Goal: Task Accomplishment & Management: Complete application form

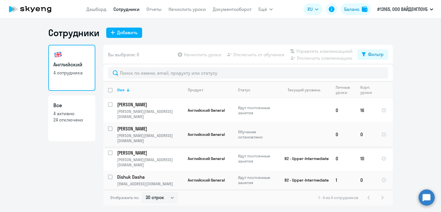
select select "30"
click at [129, 33] on div "Добавить" at bounding box center [127, 32] width 20 height 7
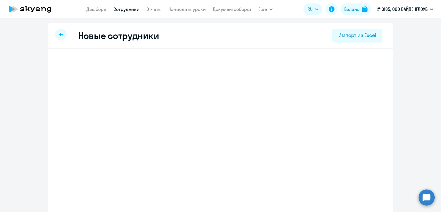
select select "english_adult_not_native_speaker"
select select "3"
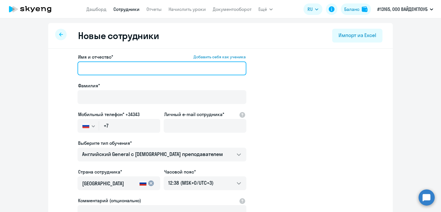
click at [119, 67] on input "Имя и отчество* Добавить себя как ученика" at bounding box center [162, 68] width 169 height 14
type input "L"
type input "Диана"
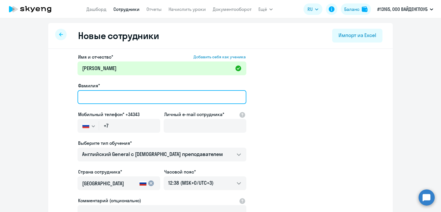
click at [84, 97] on input "Фамилия*" at bounding box center [162, 97] width 169 height 14
type input "Ковалёва"
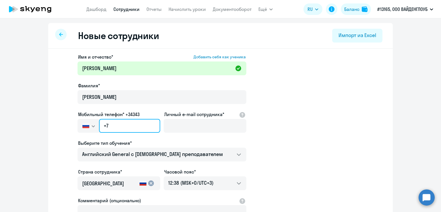
click at [128, 127] on input "+7" at bounding box center [129, 126] width 61 height 14
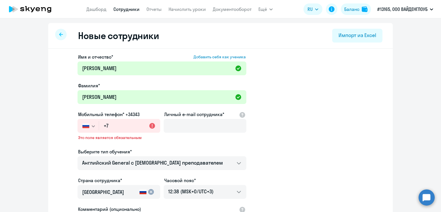
click at [92, 128] on svg-icon "button" at bounding box center [93, 126] width 5 height 5
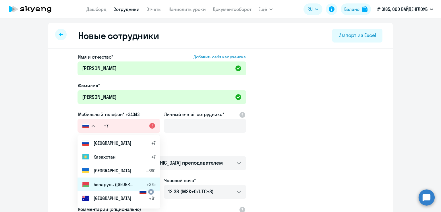
click at [94, 182] on span "Беларусь (Белоруссия)" at bounding box center [114, 184] width 40 height 7
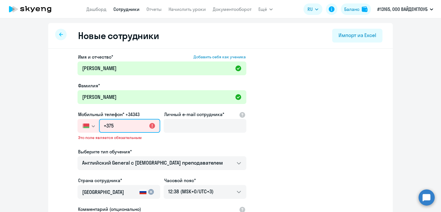
click at [116, 130] on input "+375" at bounding box center [129, 126] width 61 height 14
paste input "7 511 992-4"
click at [104, 127] on input "+7 511 992-4" at bounding box center [129, 126] width 61 height 14
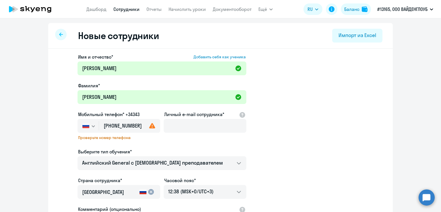
click at [92, 127] on icon "button" at bounding box center [93, 126] width 3 height 2
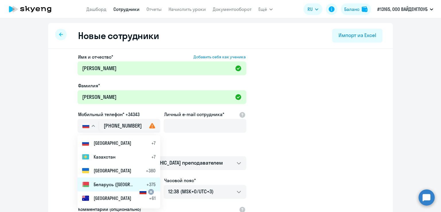
click at [101, 187] on span "Беларусь (Белоруссия)" at bounding box center [114, 184] width 40 height 7
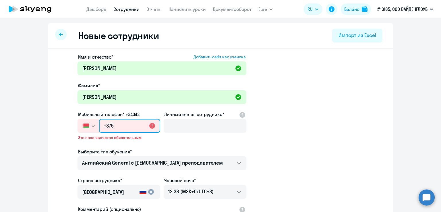
click at [114, 126] on input "+375" at bounding box center [129, 126] width 61 height 14
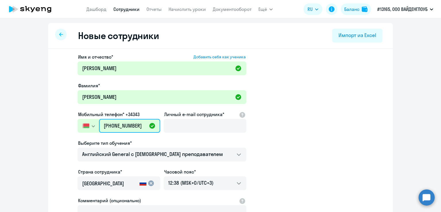
type input "+375 (44) 511-99-24"
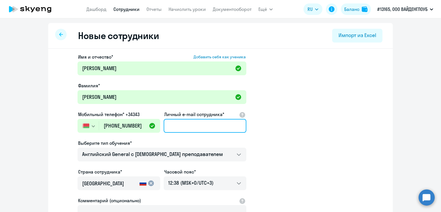
click at [188, 127] on input "Личный e-mail сотрудника*" at bounding box center [205, 126] width 83 height 14
paste input "diana.kovaliova@videnglobe.com"
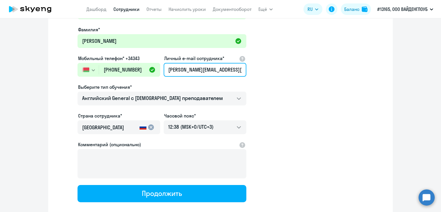
scroll to position [56, 0]
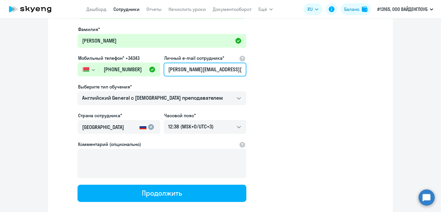
type input "diana.kovaliova@videnglobe.com"
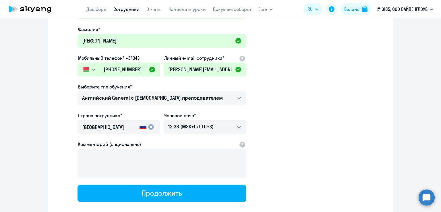
click at [149, 127] on mat-icon "cancel" at bounding box center [151, 127] width 7 height 7
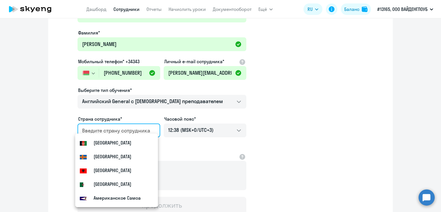
scroll to position [52, 0]
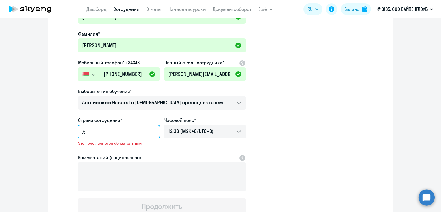
type input ","
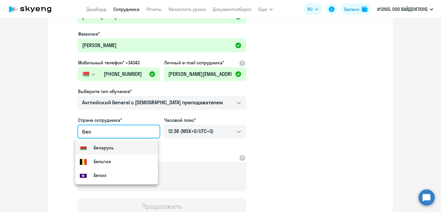
click at [106, 150] on small "Беларусь" at bounding box center [104, 147] width 20 height 7
type input "Беларусь"
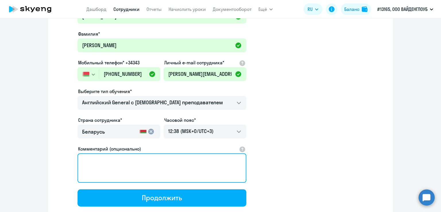
click at [109, 168] on textarea "Комментарий (опционально)" at bounding box center [162, 167] width 169 height 29
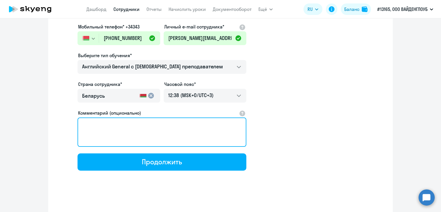
scroll to position [89, 0]
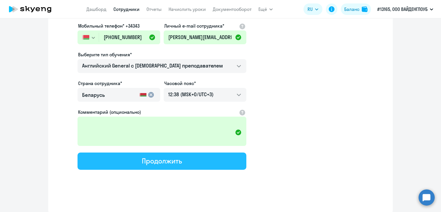
click at [154, 162] on div "Продолжить" at bounding box center [162, 160] width 40 height 9
select select "english_adult_not_native_speaker"
select select "3"
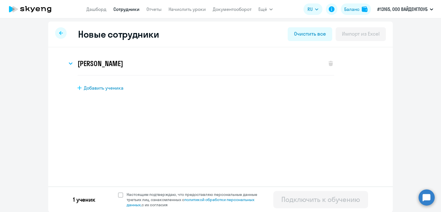
scroll to position [2, 0]
click at [120, 194] on span at bounding box center [120, 194] width 5 height 5
click at [118, 192] on input "Настоящим подтверждаю, что предоставляю персональные данные третьих лиц, ознако…" at bounding box center [118, 191] width 0 height 0
checkbox input "true"
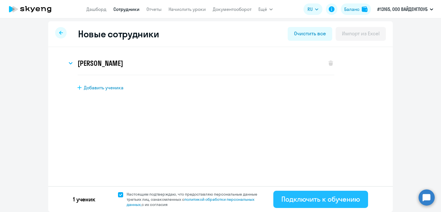
click at [331, 199] on div "Подключить к обучению" at bounding box center [321, 199] width 79 height 9
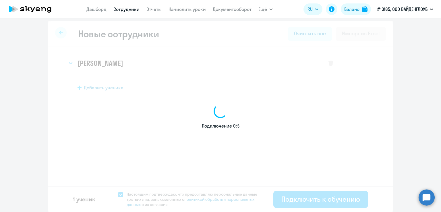
select select "english_adult_not_native_speaker"
select select "3"
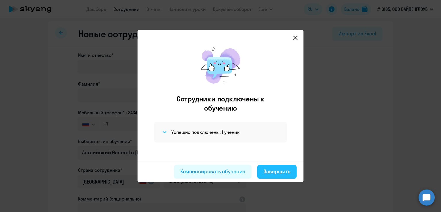
click at [284, 176] on button "Завершить" at bounding box center [276, 172] width 39 height 14
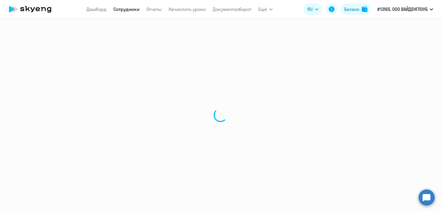
select select "30"
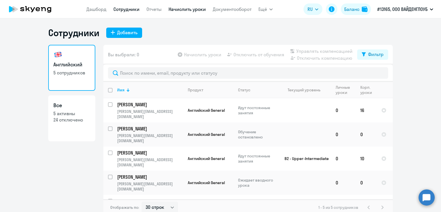
click at [186, 12] on link "Начислить уроки" at bounding box center [187, 9] width 37 height 6
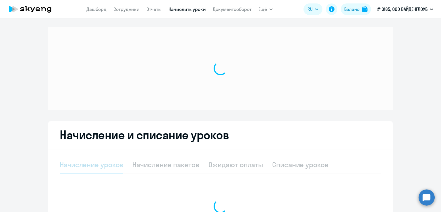
select select "10"
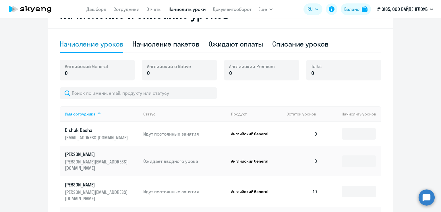
scroll to position [172, 0]
click at [171, 41] on div "Начисление пакетов" at bounding box center [165, 43] width 67 height 9
select select "10"
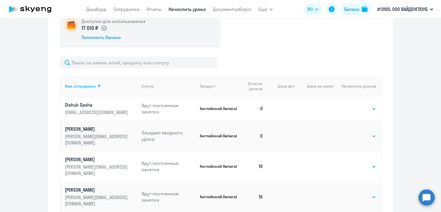
scroll to position [250, 0]
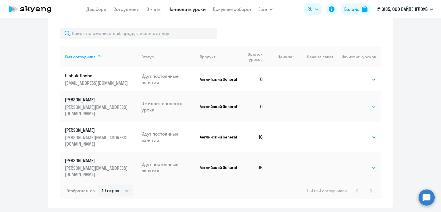
click at [366, 104] on select "Выбрать 4 8 16 32 64 96 128" at bounding box center [365, 106] width 24 height 7
select select "32"
click at [353, 103] on select "Выбрать 4 8 16 32 64 96 128" at bounding box center [365, 106] width 24 height 7
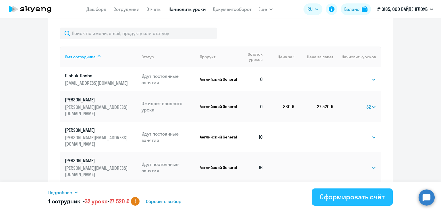
click at [345, 200] on div "Сформировать счёт" at bounding box center [352, 196] width 65 height 9
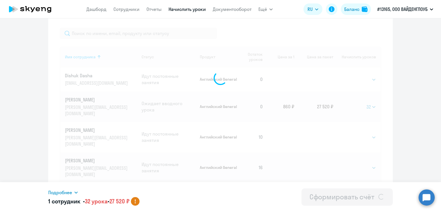
select select
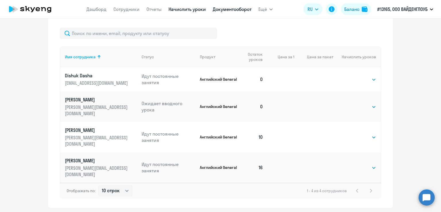
click at [228, 9] on link "Документооборот" at bounding box center [232, 9] width 39 height 6
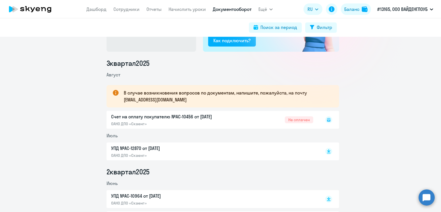
scroll to position [57, 0]
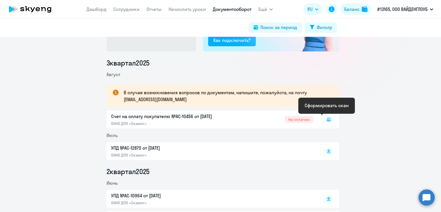
click at [327, 120] on icon at bounding box center [328, 119] width 3 height 3
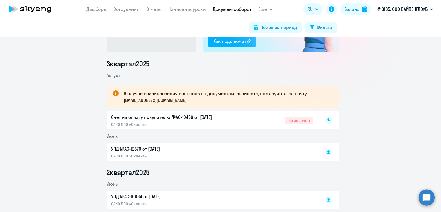
scroll to position [57, 0]
click at [327, 120] on rect at bounding box center [329, 120] width 7 height 7
